Goal: Task Accomplishment & Management: Manage account settings

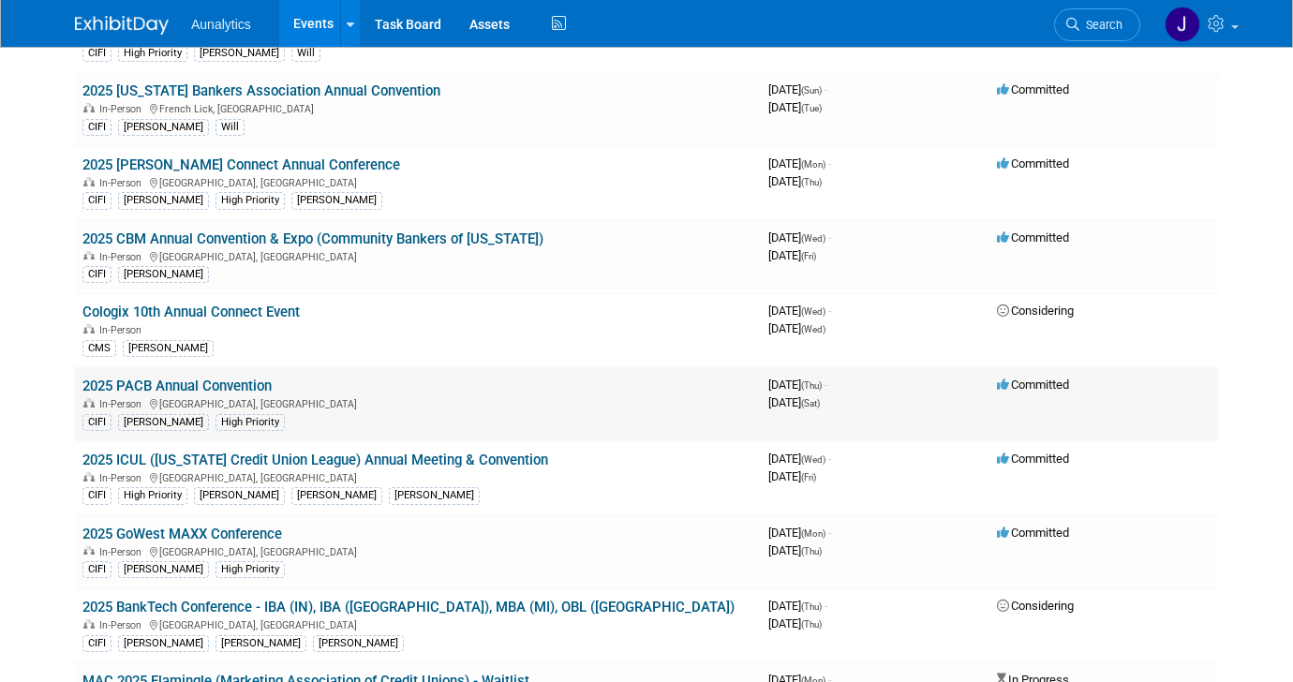
scroll to position [268, 0]
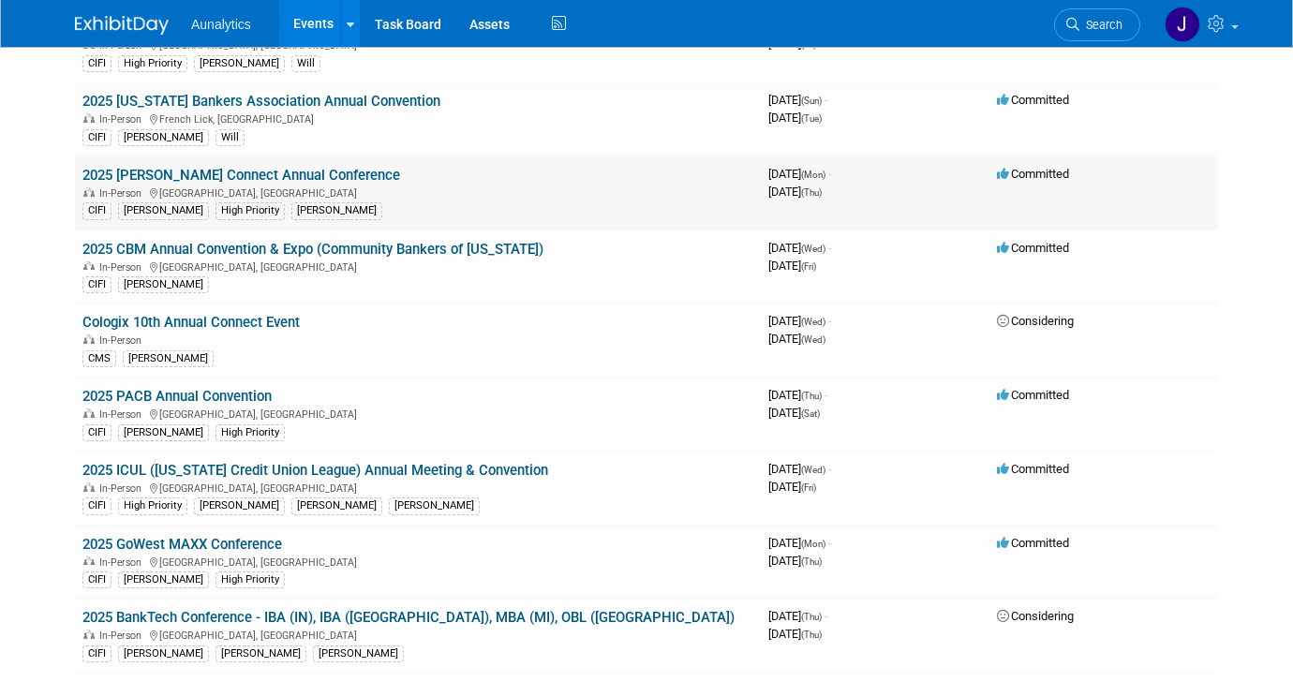
click at [328, 180] on link "2025 [PERSON_NAME] Connect Annual Conference" at bounding box center [241, 175] width 318 height 17
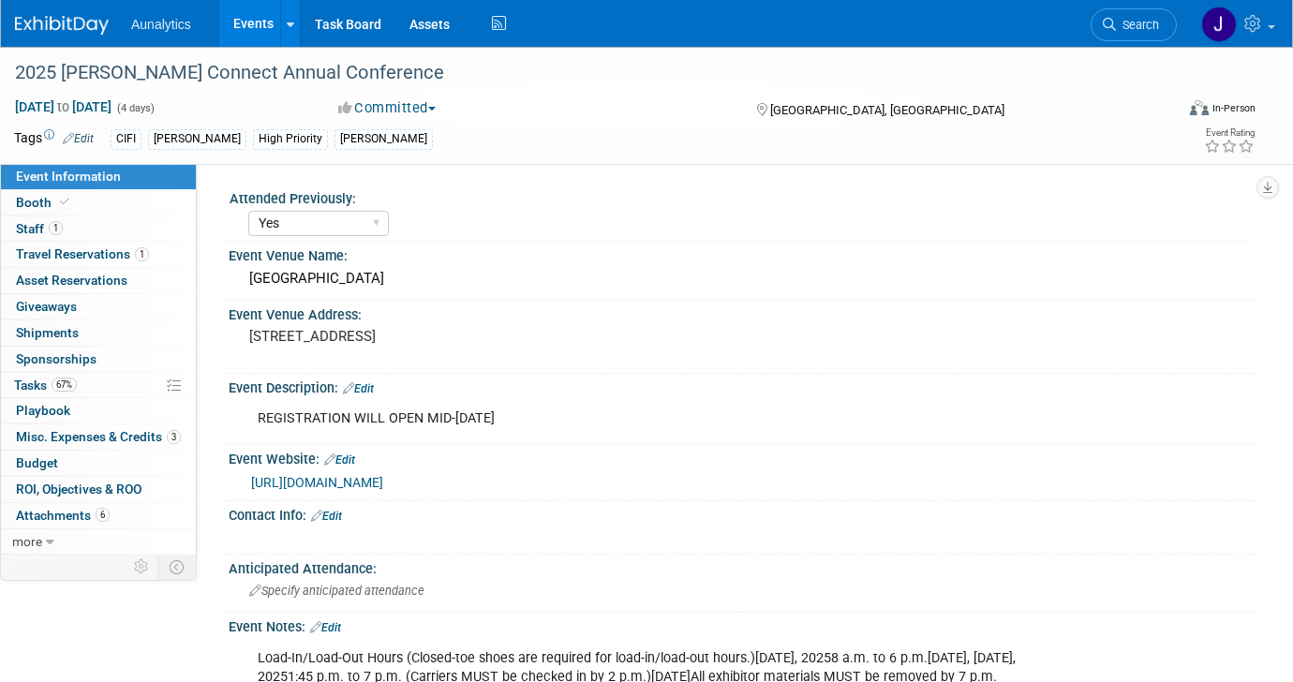
select select "Yes"
click at [54, 385] on span "67%" at bounding box center [64, 384] width 25 height 14
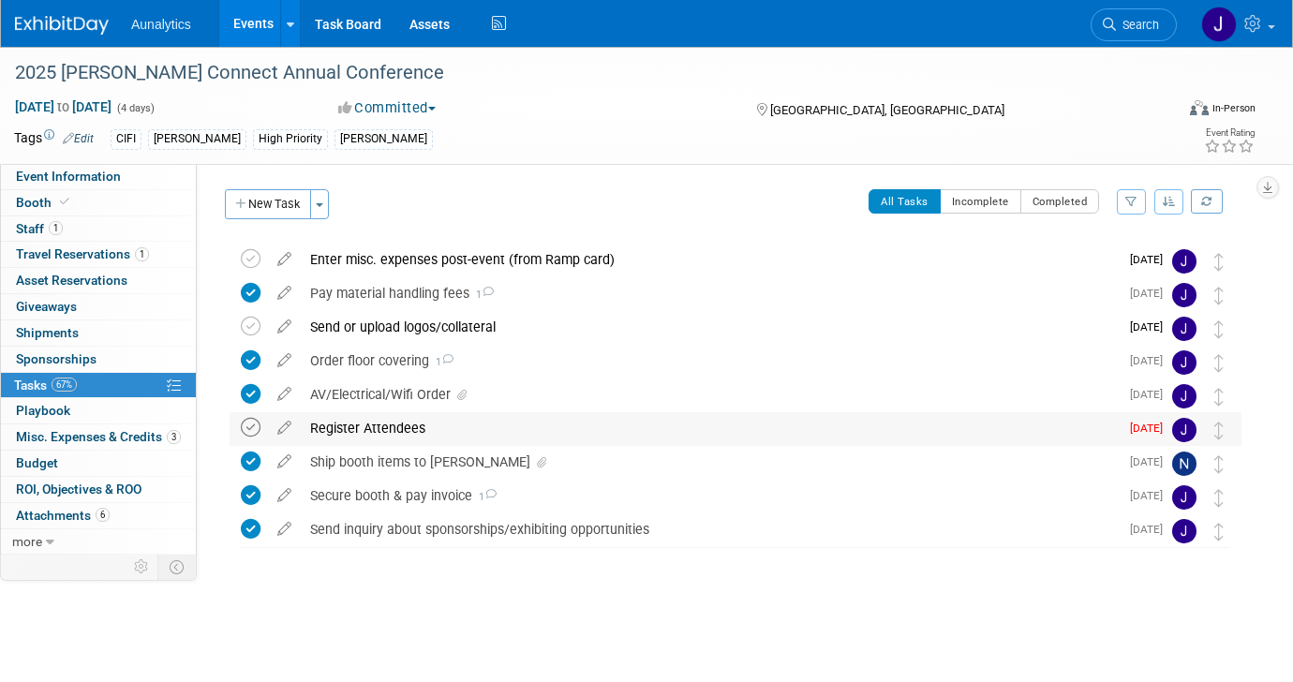
click at [247, 427] on icon at bounding box center [251, 428] width 20 height 20
click at [332, 318] on div "Send or upload logos/collateral" at bounding box center [710, 327] width 818 height 32
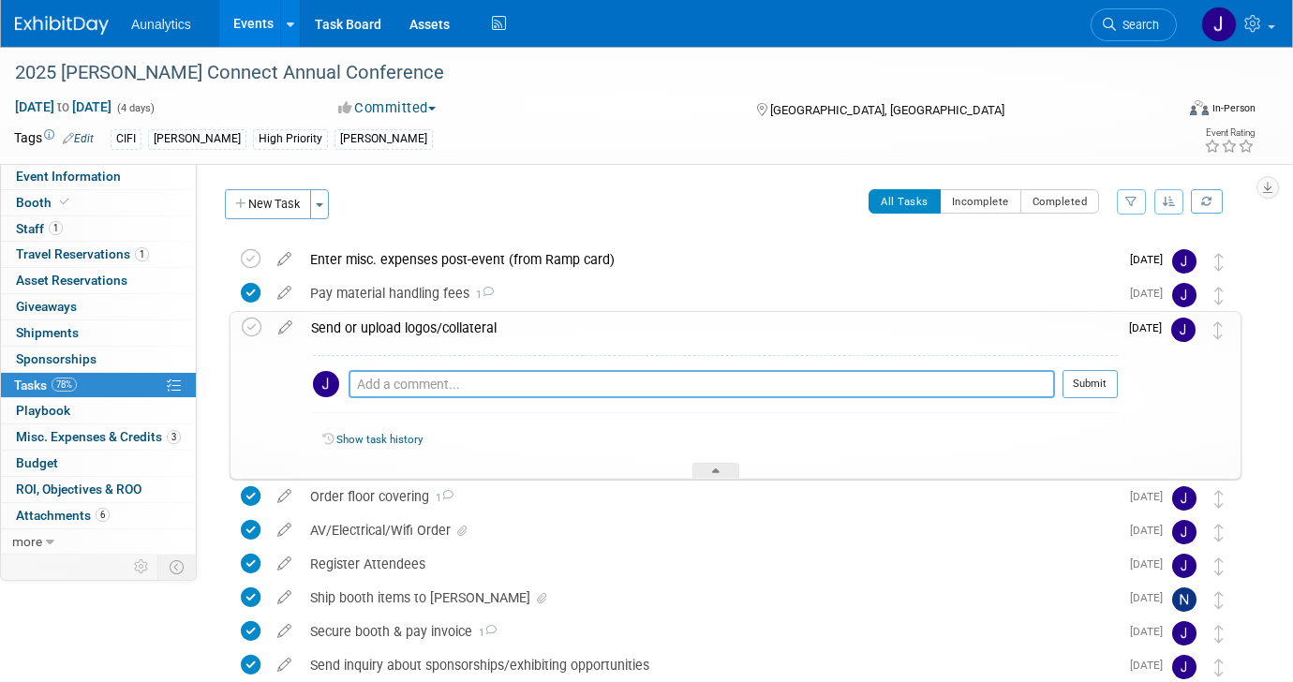
click at [385, 378] on textarea at bounding box center [701, 384] width 706 height 28
paste textarea "https://partners.bizzabo.com/210456/events/757396/tasks"
type textarea "https://partners.bizzabo.com/210456/events/757396/tasks"
click at [1091, 389] on button "Submit" at bounding box center [1089, 384] width 55 height 28
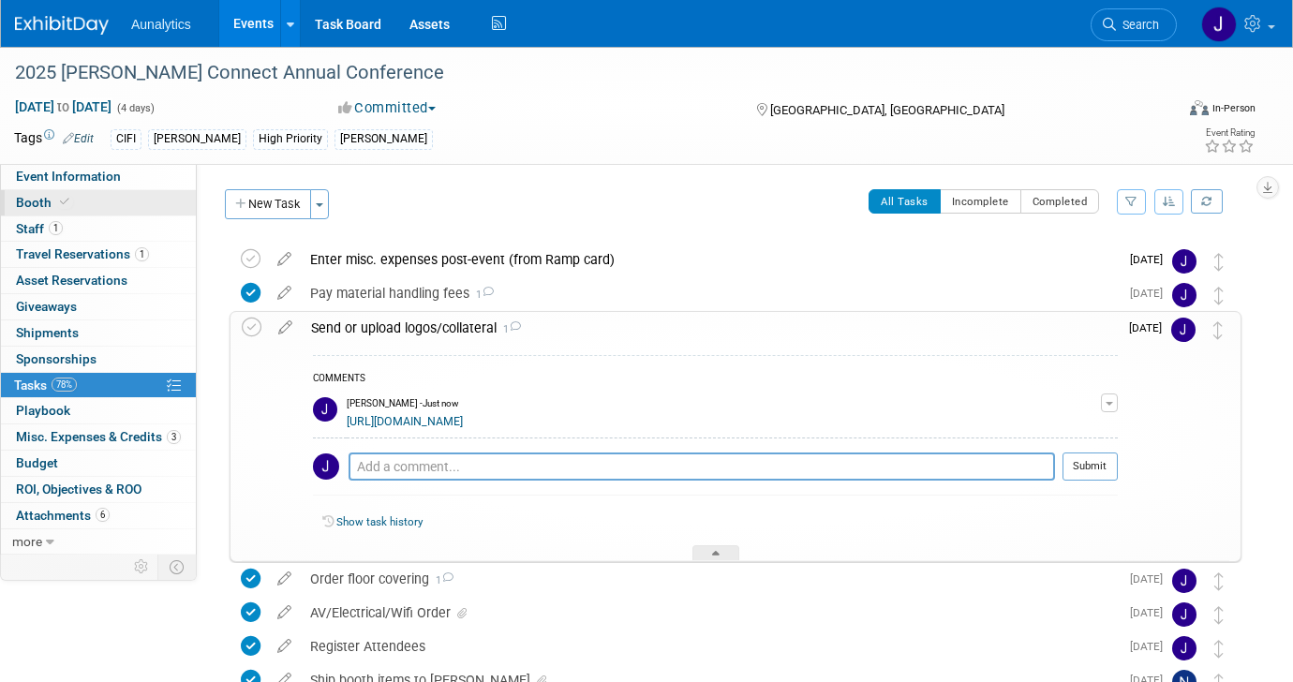
click at [78, 203] on link "Booth" at bounding box center [98, 202] width 195 height 25
